Goal: Task Accomplishment & Management: Use online tool/utility

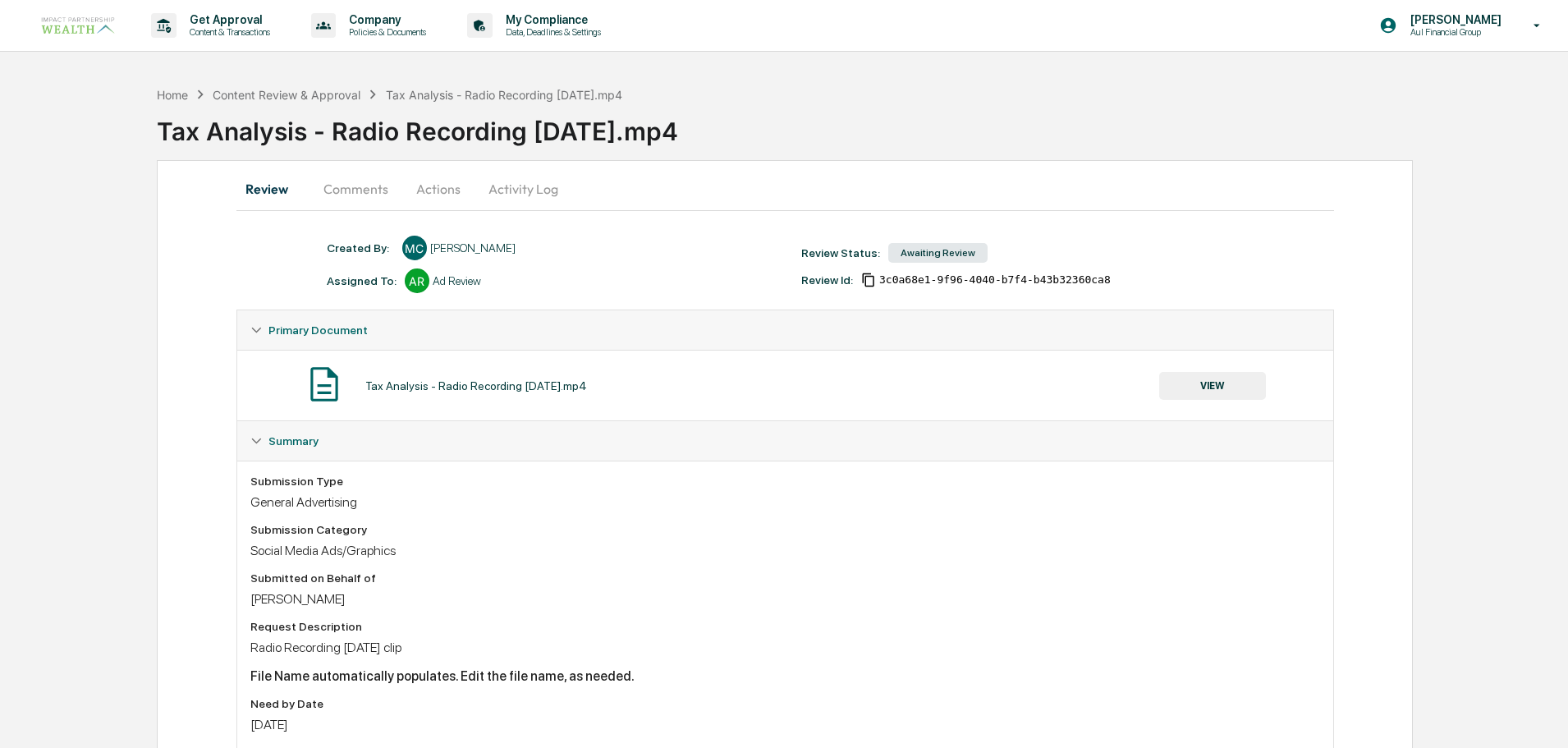
click at [439, 189] on button "Actions" at bounding box center [437, 189] width 73 height 40
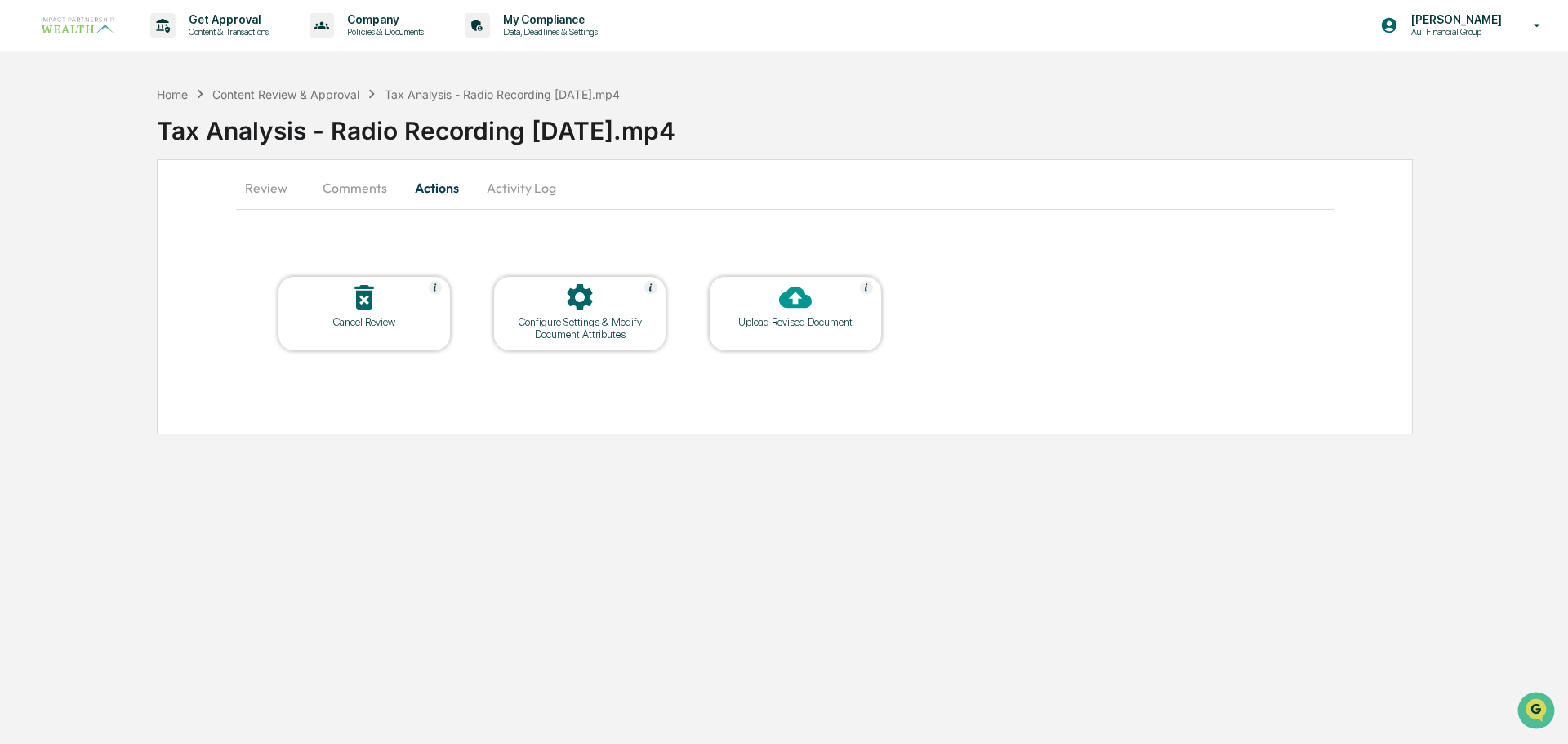
click at [379, 313] on icon at bounding box center [364, 298] width 33 height 33
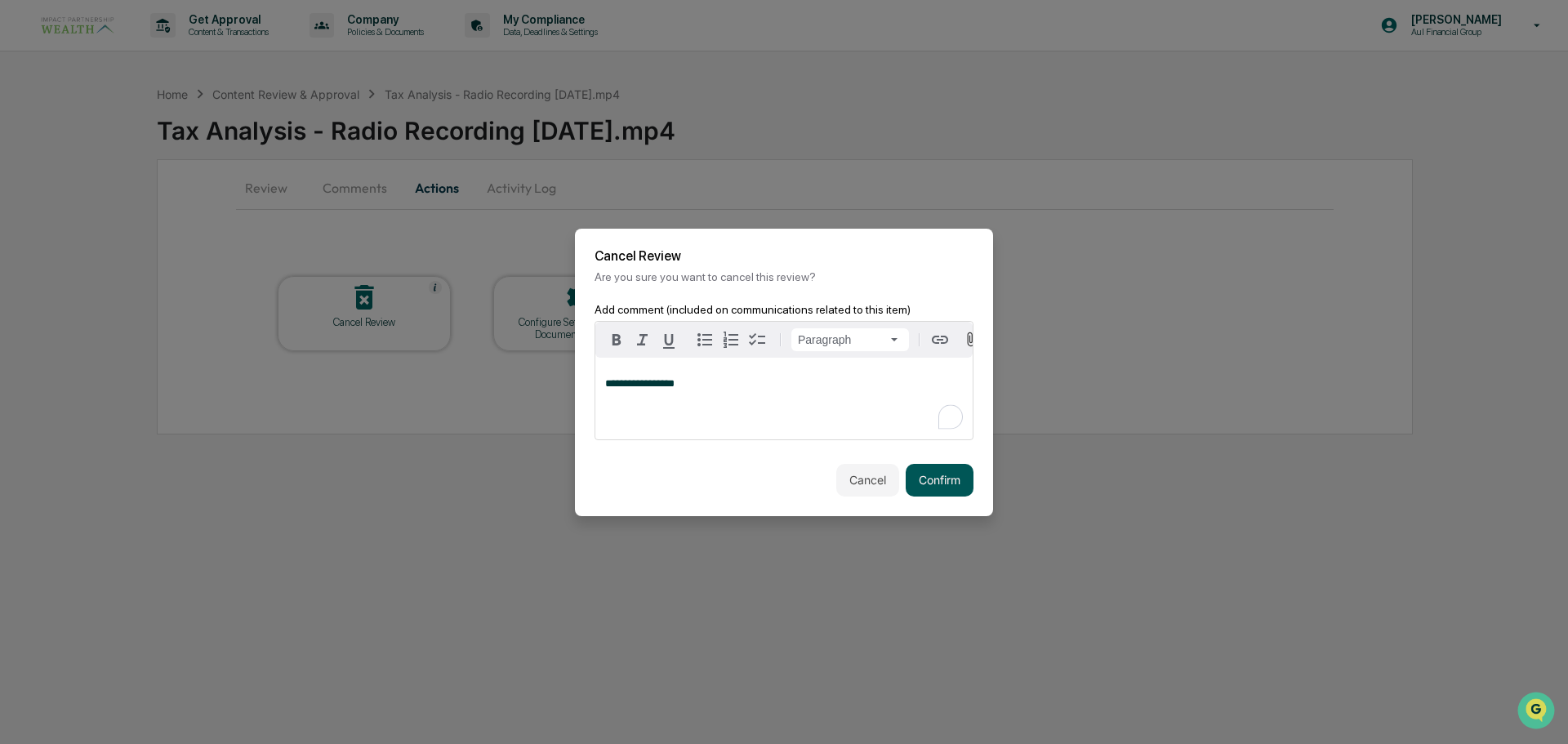
click at [967, 486] on button "Confirm" at bounding box center [939, 481] width 68 height 33
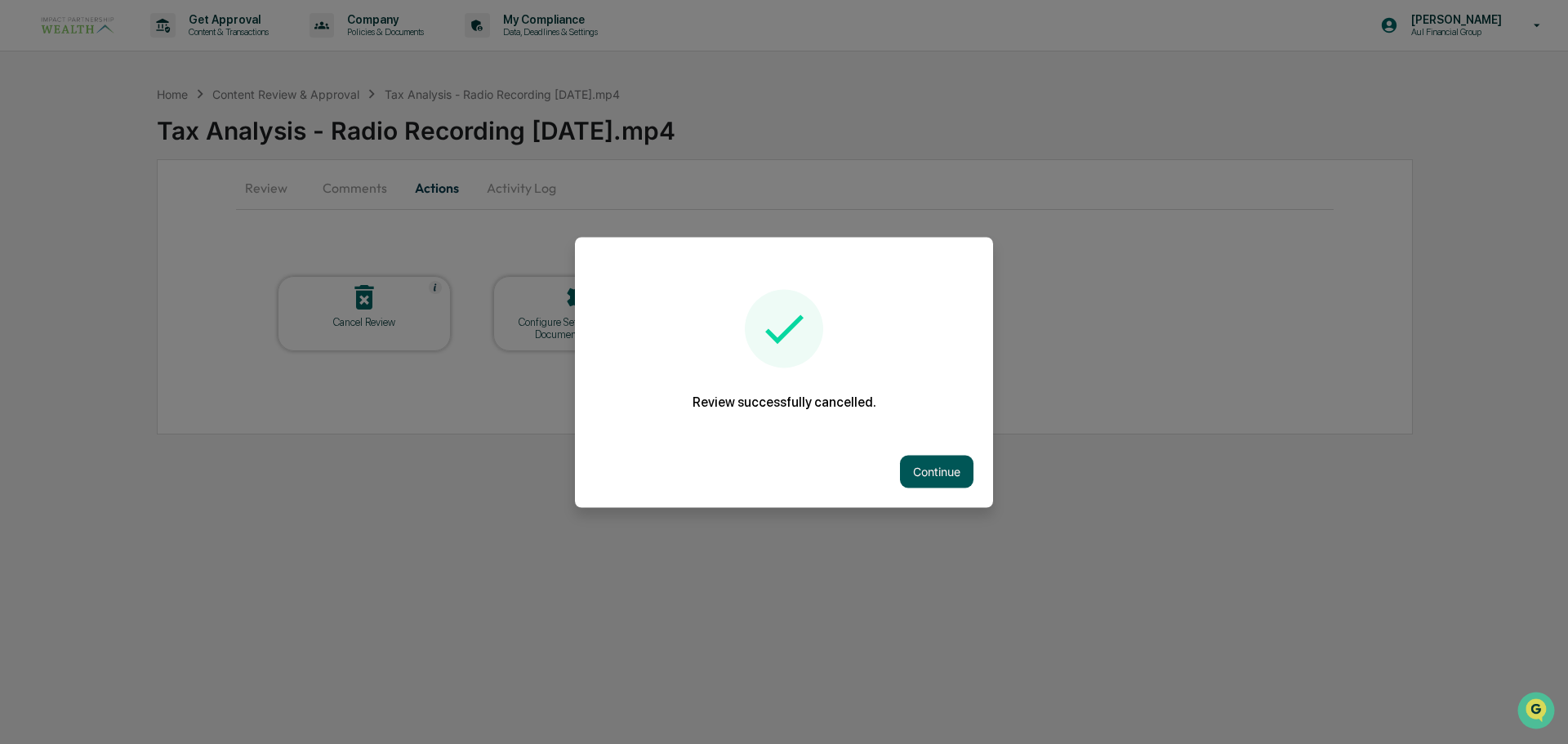
click at [919, 465] on button "Continue" at bounding box center [936, 471] width 73 height 33
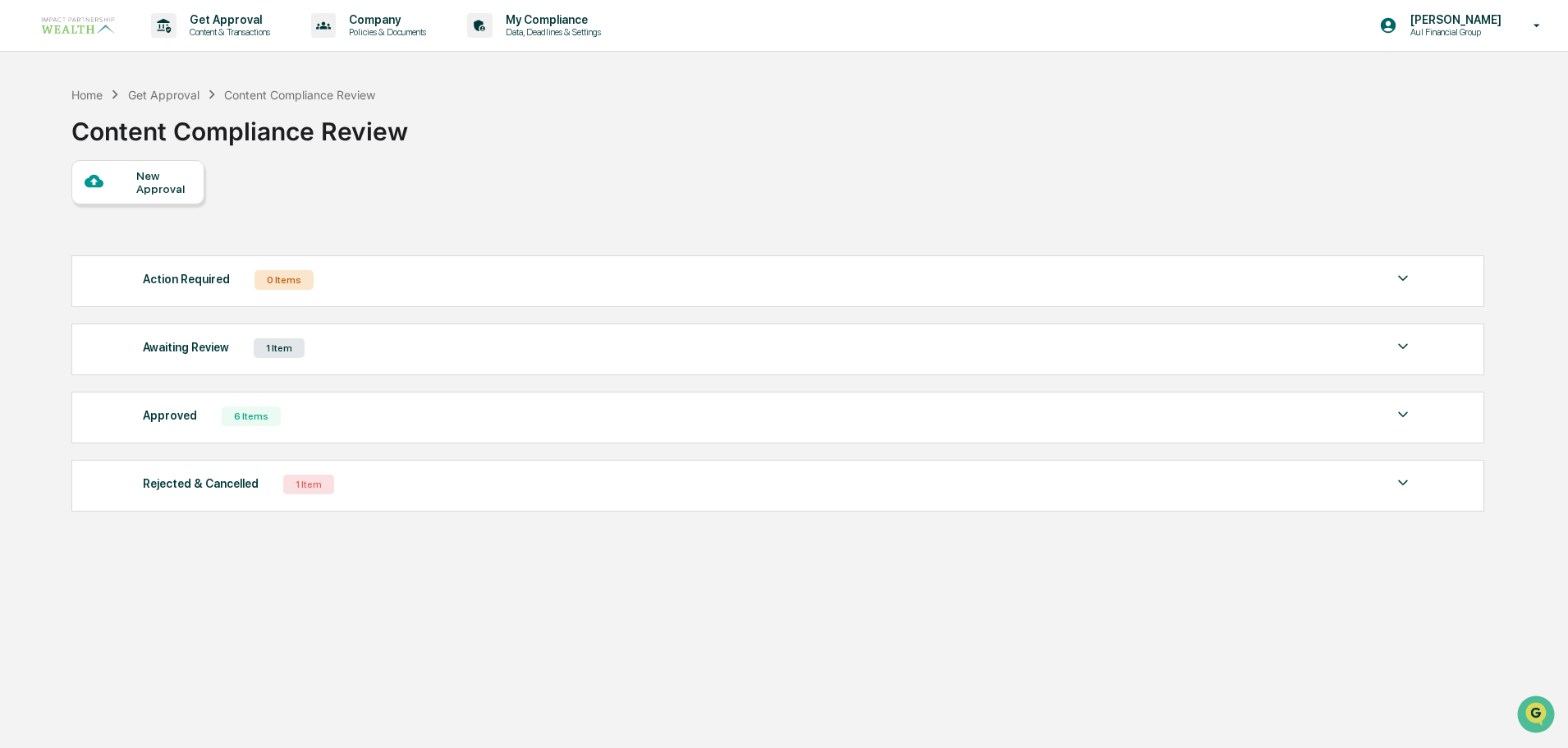
click at [277, 344] on div "1 Item" at bounding box center [279, 348] width 51 height 20
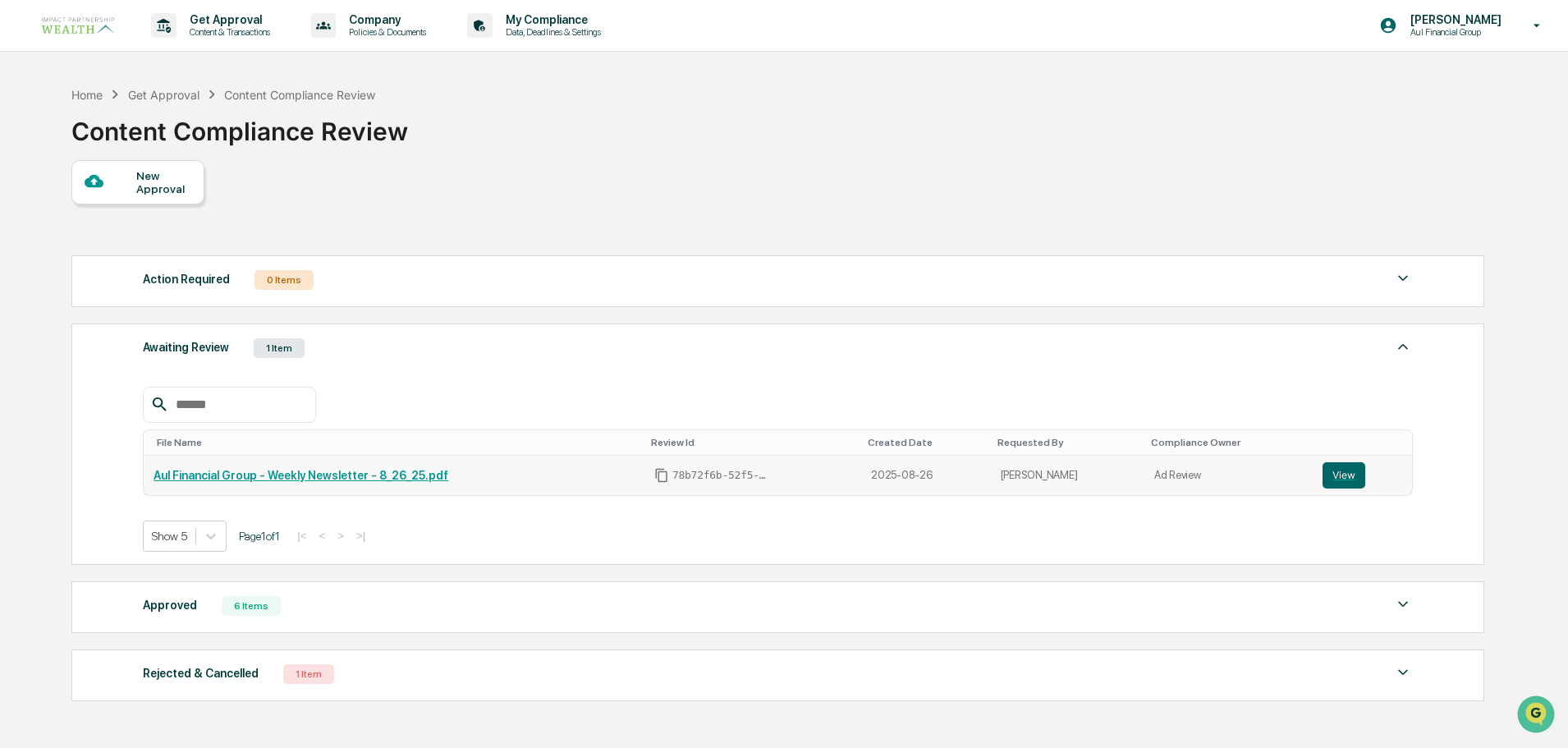
click at [298, 475] on link "Aul Financial Group - Weekly Newsletter - 8_26_25.pdf" at bounding box center [301, 475] width 295 height 13
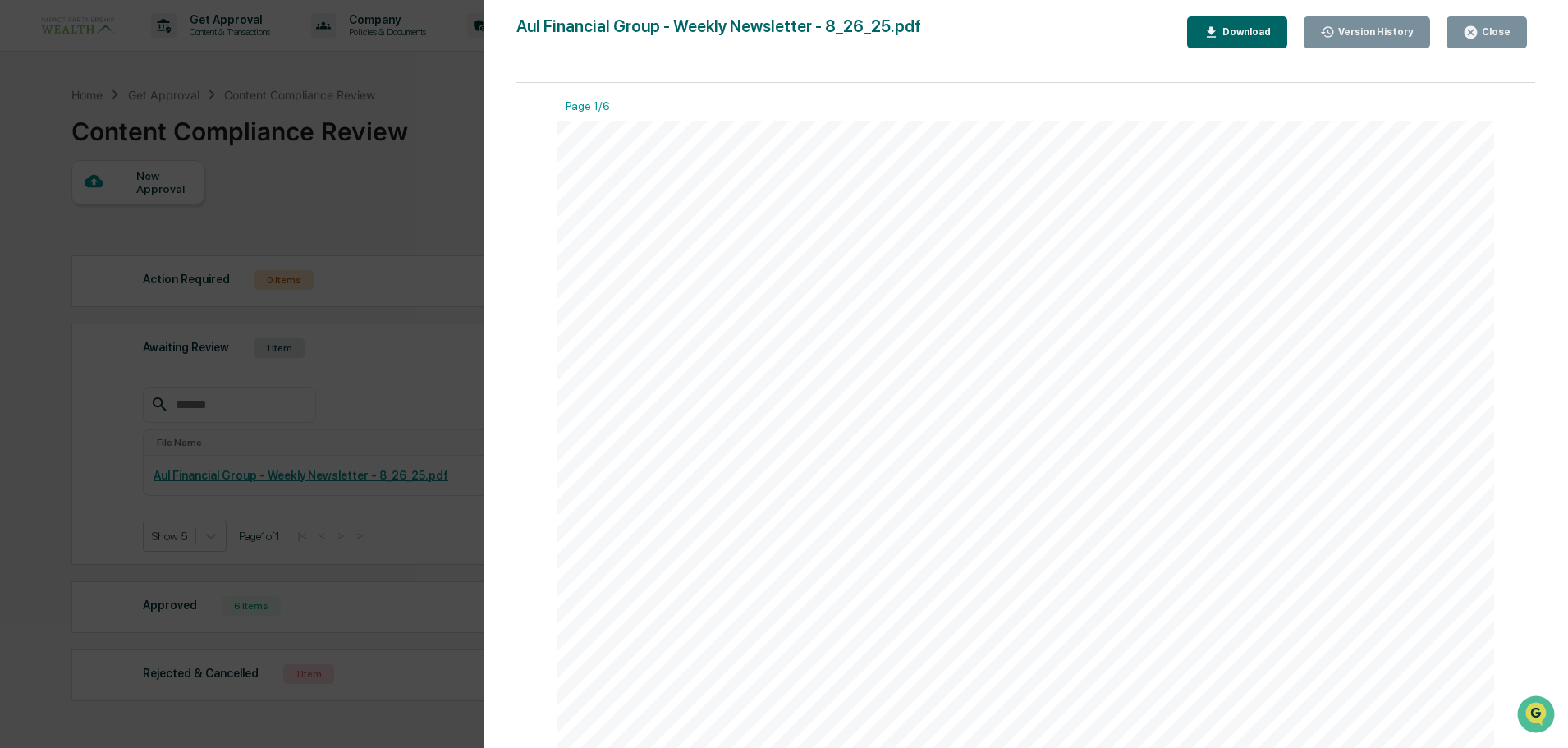
click at [1479, 42] on button "Close" at bounding box center [1487, 32] width 80 height 32
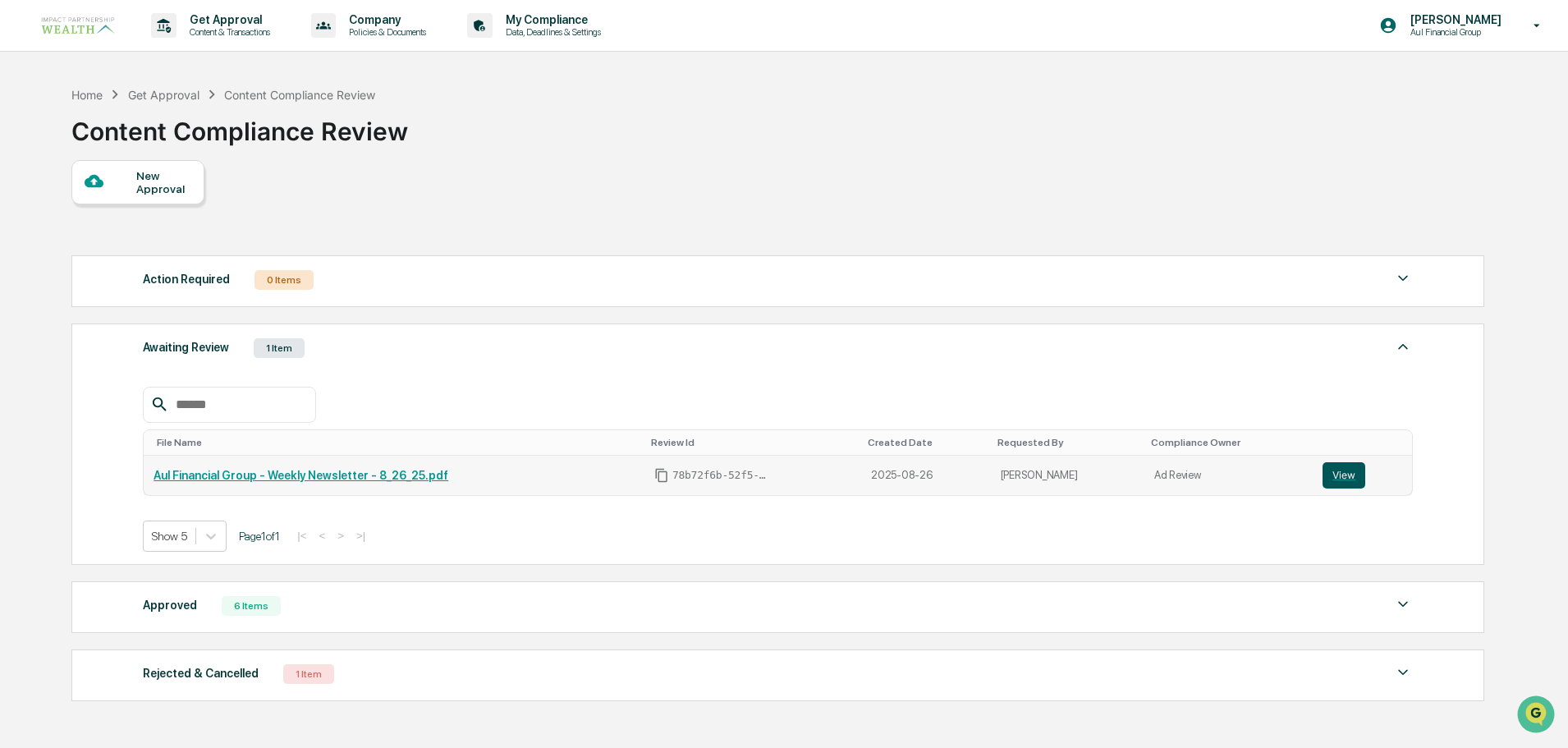
click at [1329, 476] on button "View" at bounding box center [1343, 476] width 42 height 26
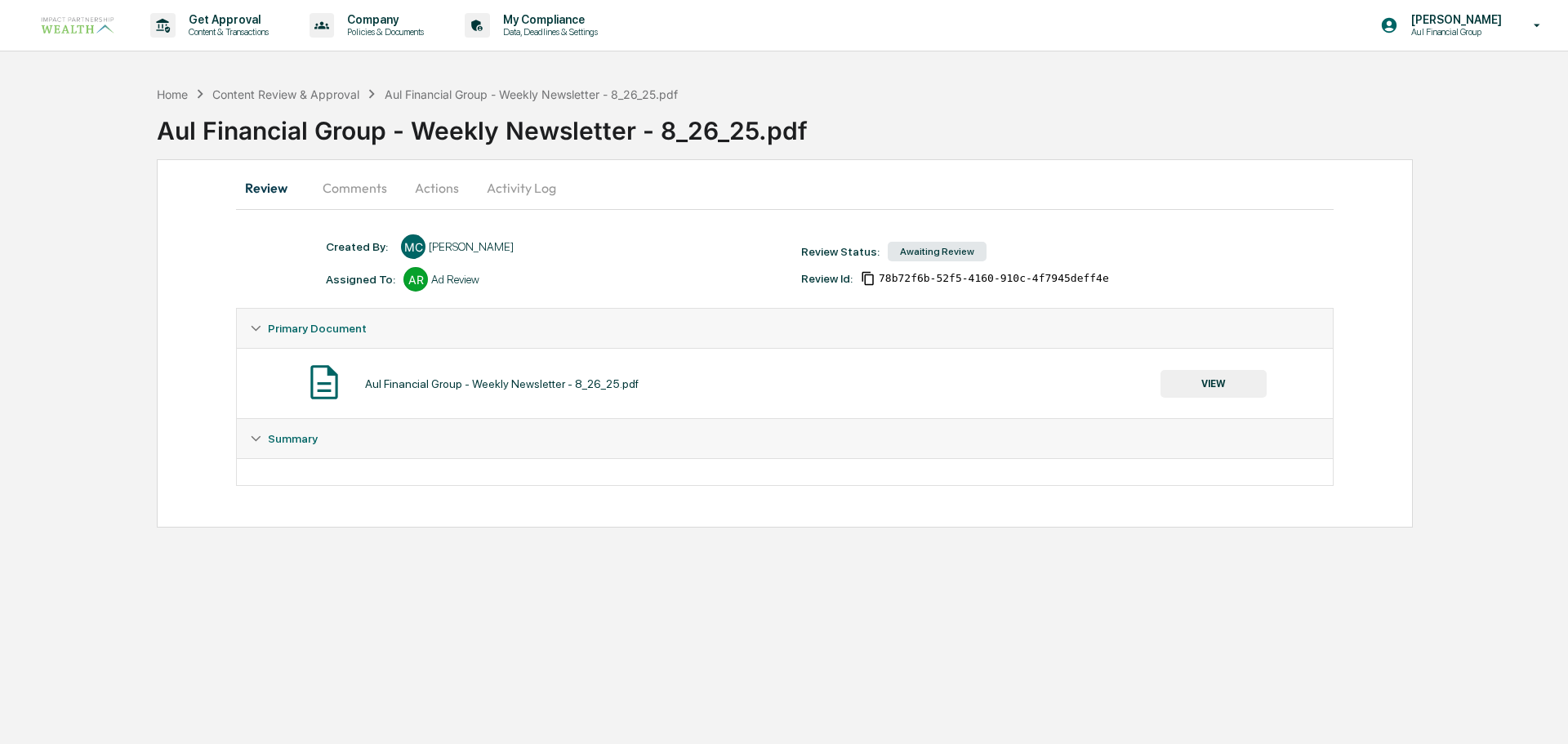
click at [423, 191] on button "Actions" at bounding box center [436, 188] width 73 height 40
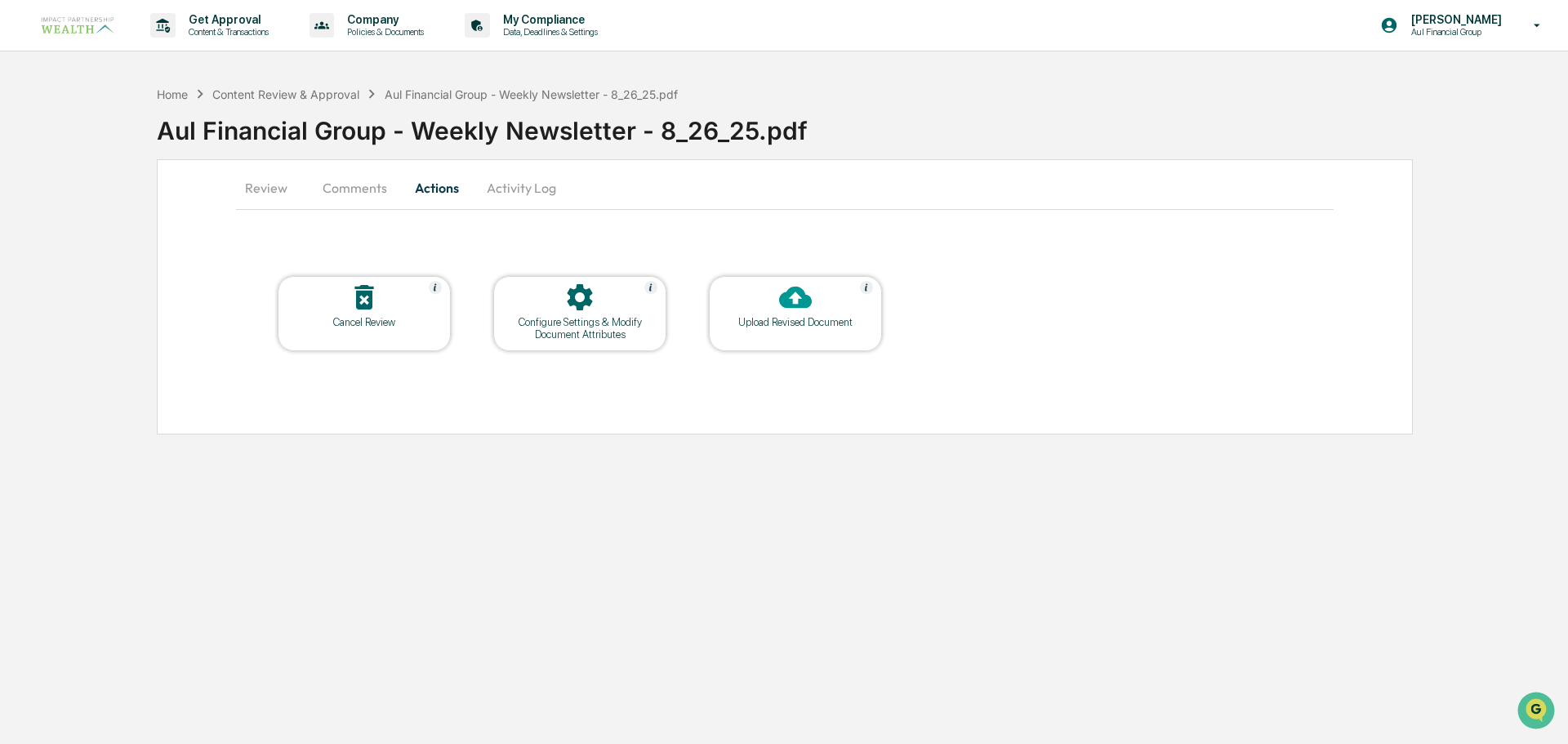
click at [810, 321] on div "Upload Revised Document" at bounding box center [795, 323] width 147 height 12
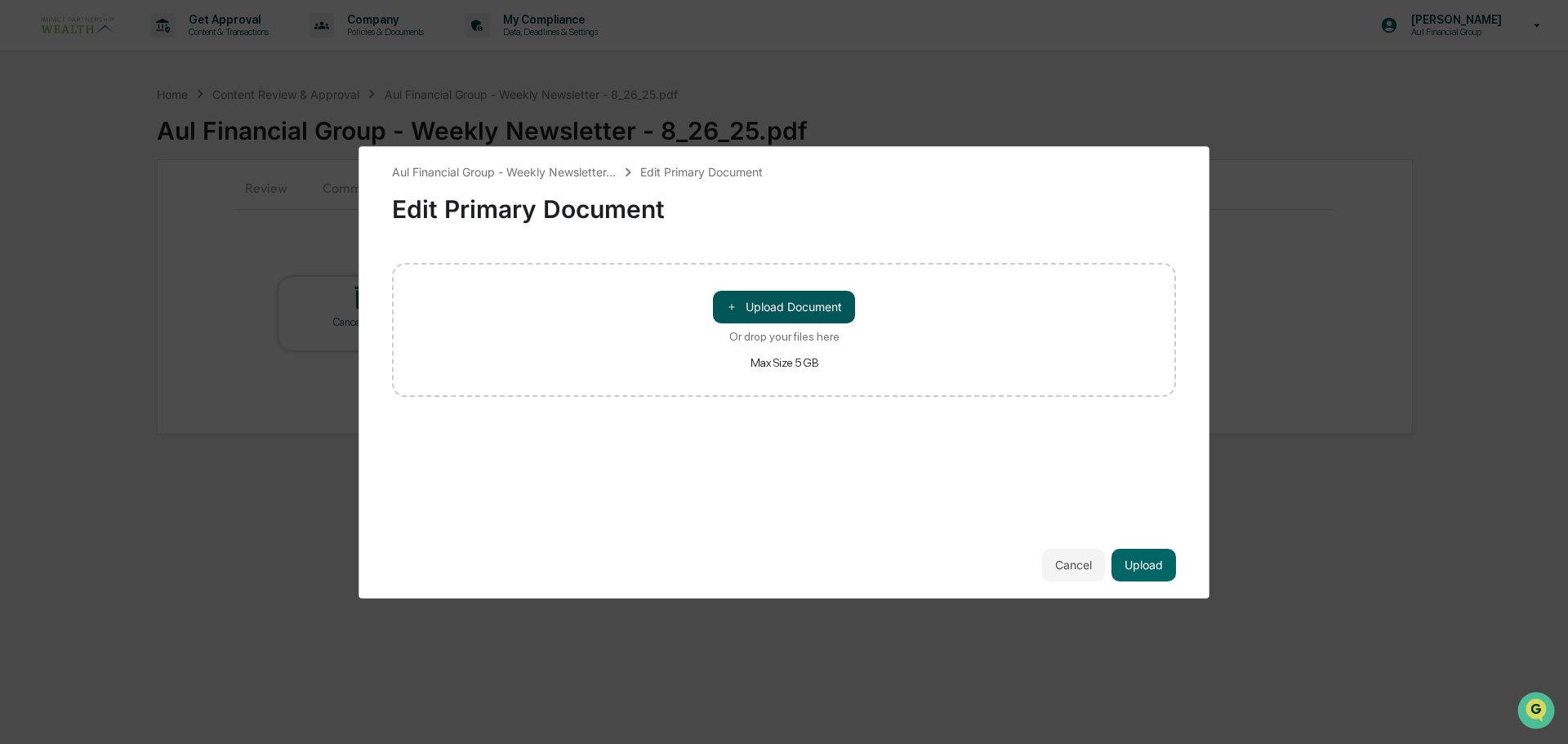
click at [804, 301] on button "＋ Upload Document" at bounding box center [783, 307] width 142 height 33
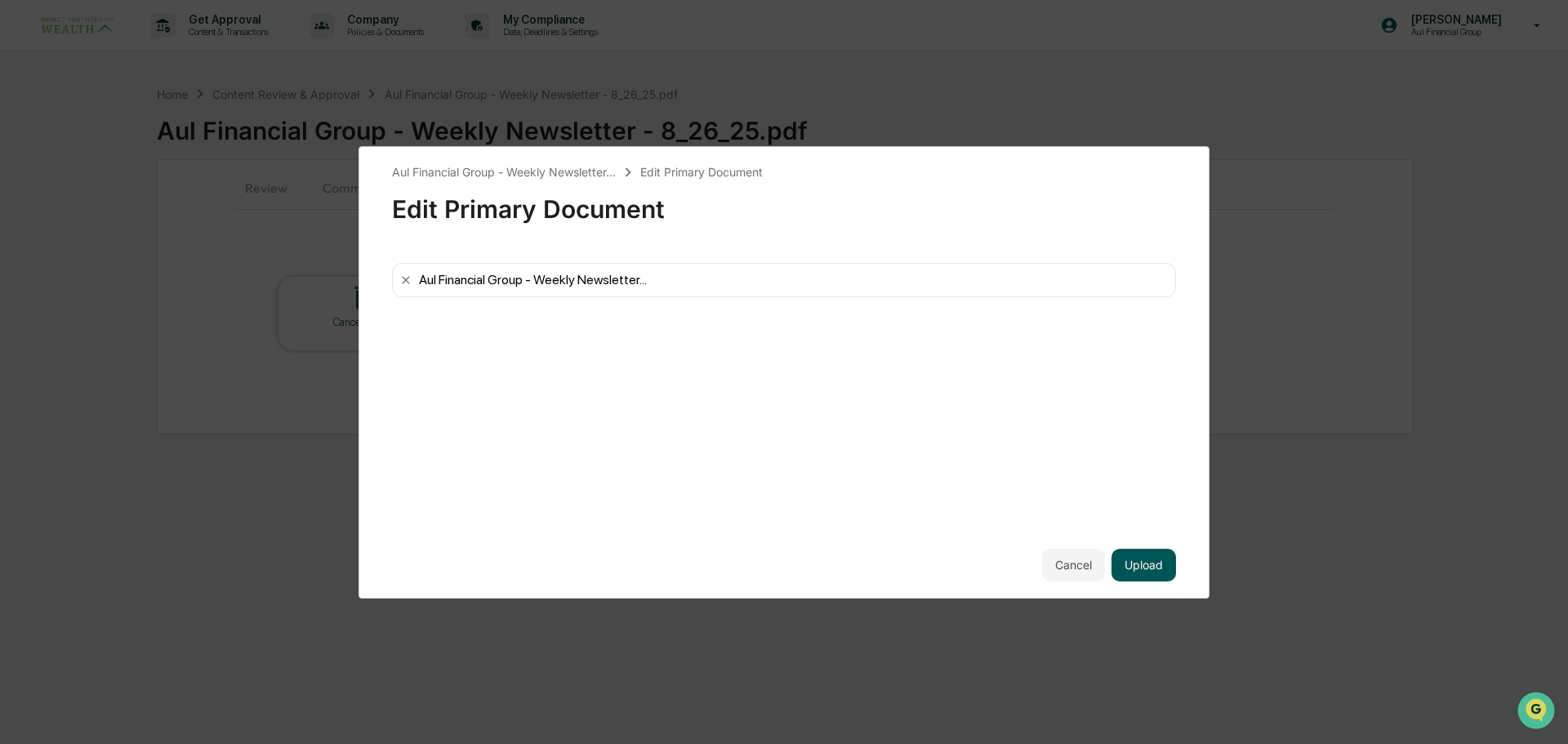
click at [1167, 570] on button "Upload" at bounding box center [1143, 565] width 64 height 33
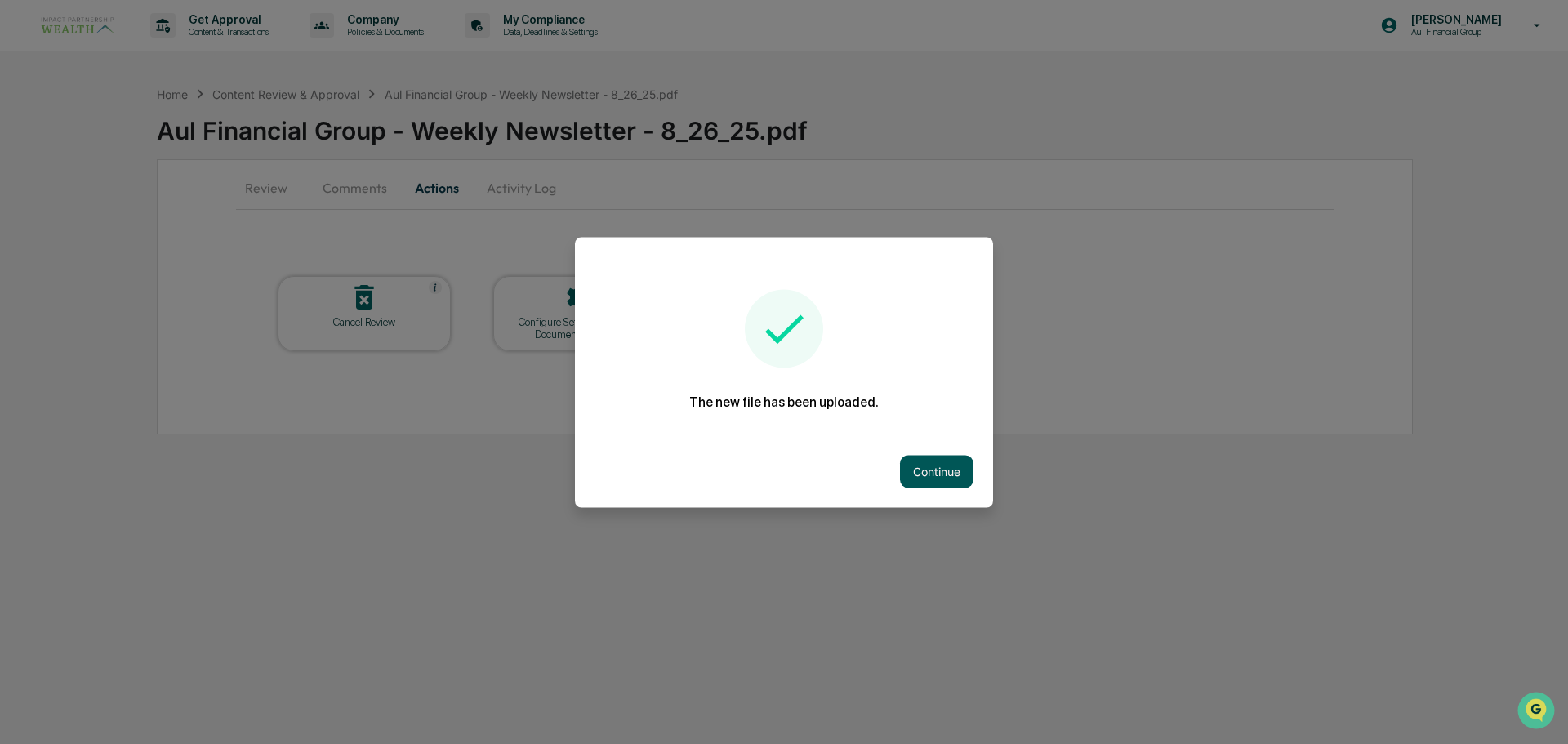
click at [936, 483] on button "Continue" at bounding box center [936, 471] width 73 height 33
